Goal: Share content: Share content

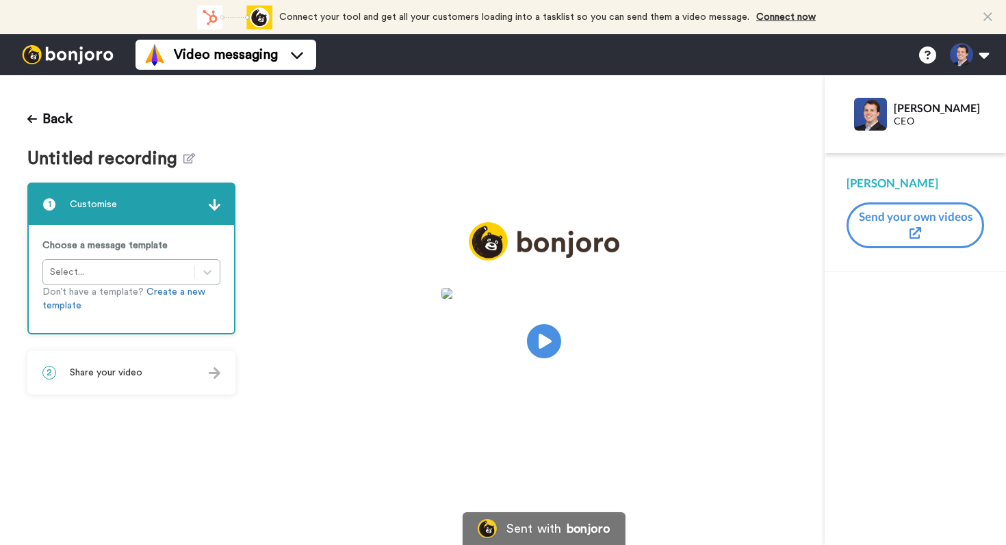
click at [125, 376] on span "Share your video" at bounding box center [106, 373] width 73 height 14
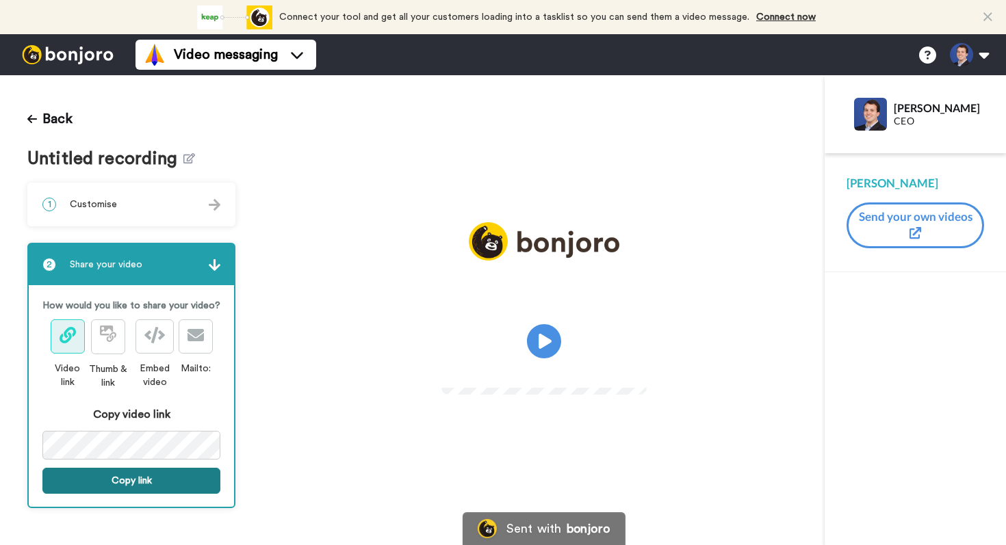
click at [159, 487] on button "Copy link" at bounding box center [131, 481] width 178 height 26
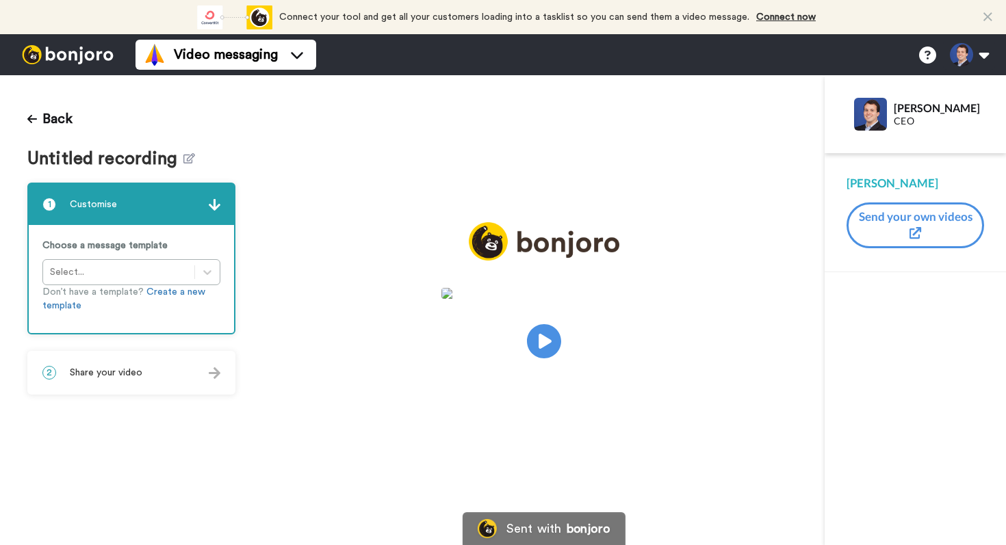
drag, startPoint x: 129, startPoint y: 374, endPoint x: 148, endPoint y: 374, distance: 19.2
click at [129, 375] on span "Share your video" at bounding box center [106, 373] width 73 height 14
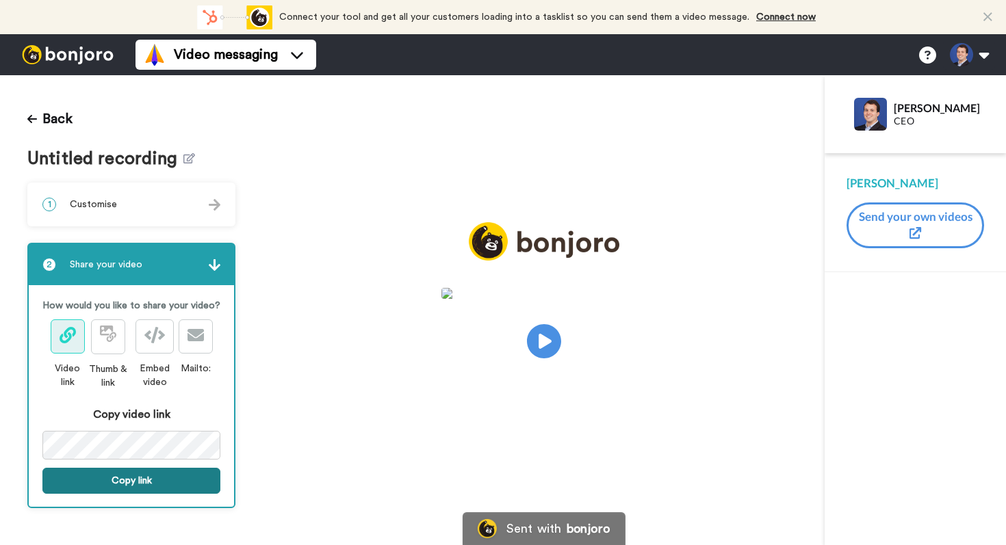
click at [159, 478] on button "Copy link" at bounding box center [131, 481] width 178 height 26
